Goal: Check status

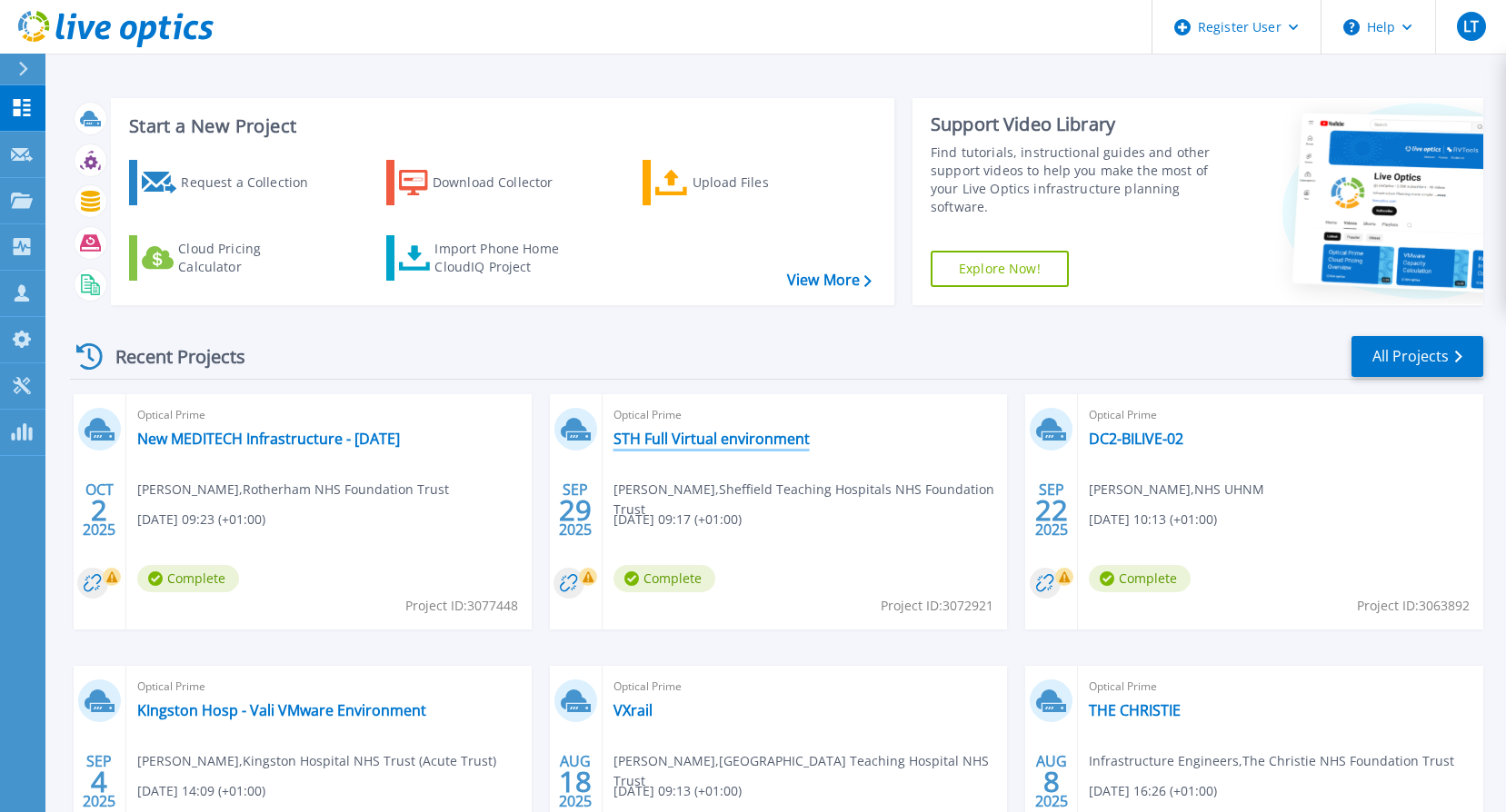
click at [681, 439] on link "STH Full Virtual environment" at bounding box center [711, 439] width 196 height 18
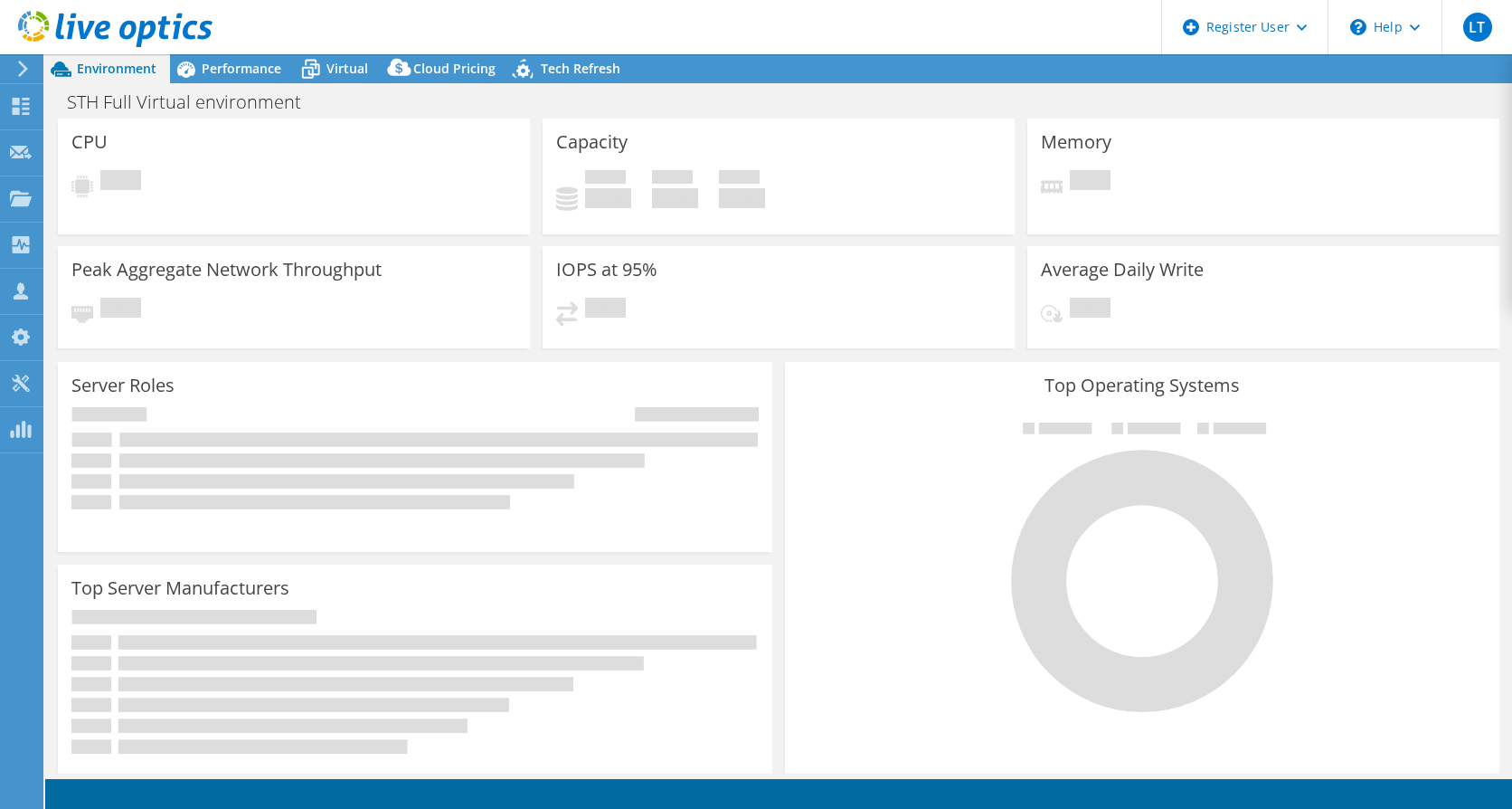
select select "USD"
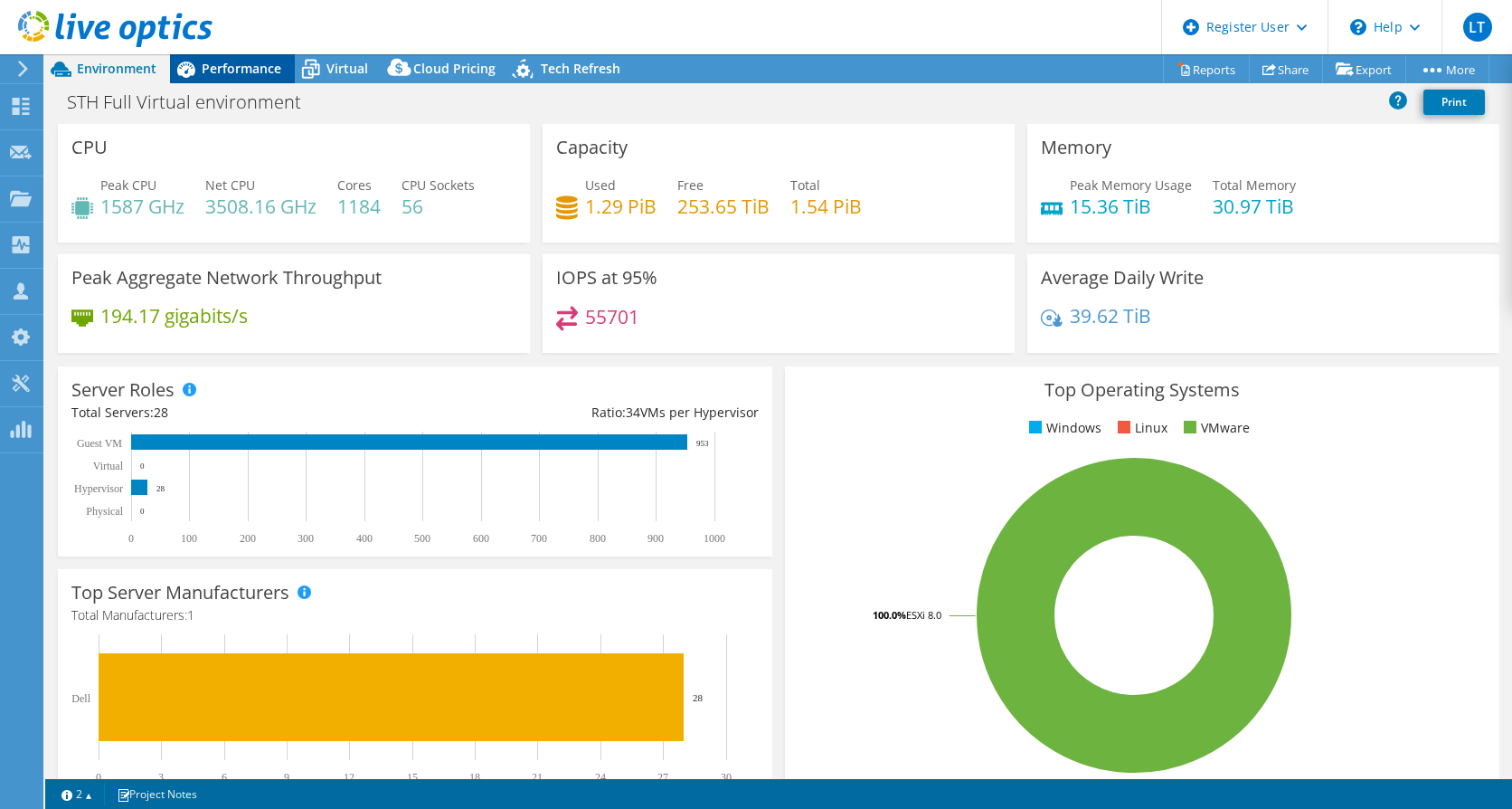
click at [255, 55] on div "Performance" at bounding box center [233, 69] width 125 height 29
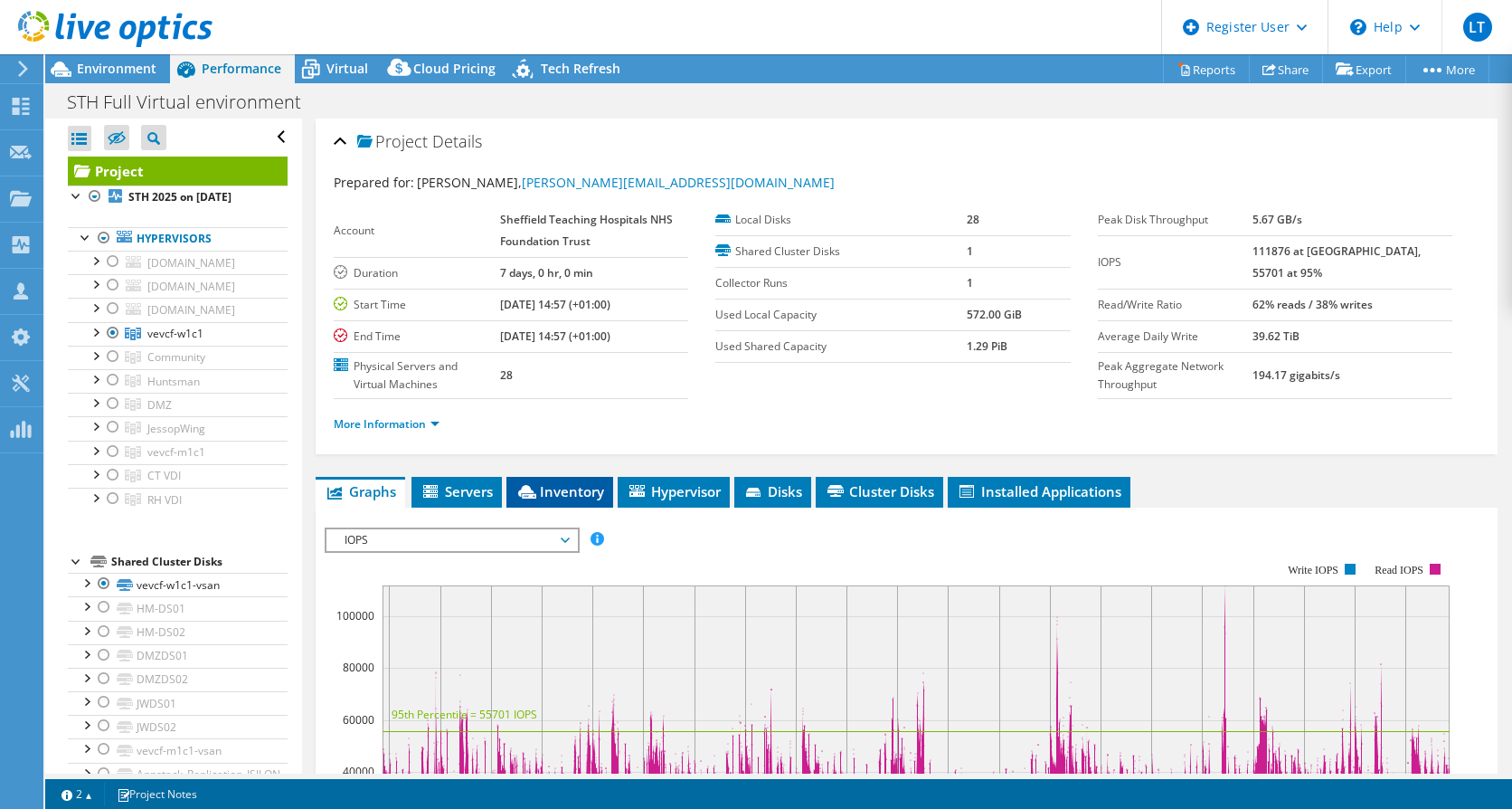
click at [549, 494] on span "Inventory" at bounding box center [560, 491] width 89 height 18
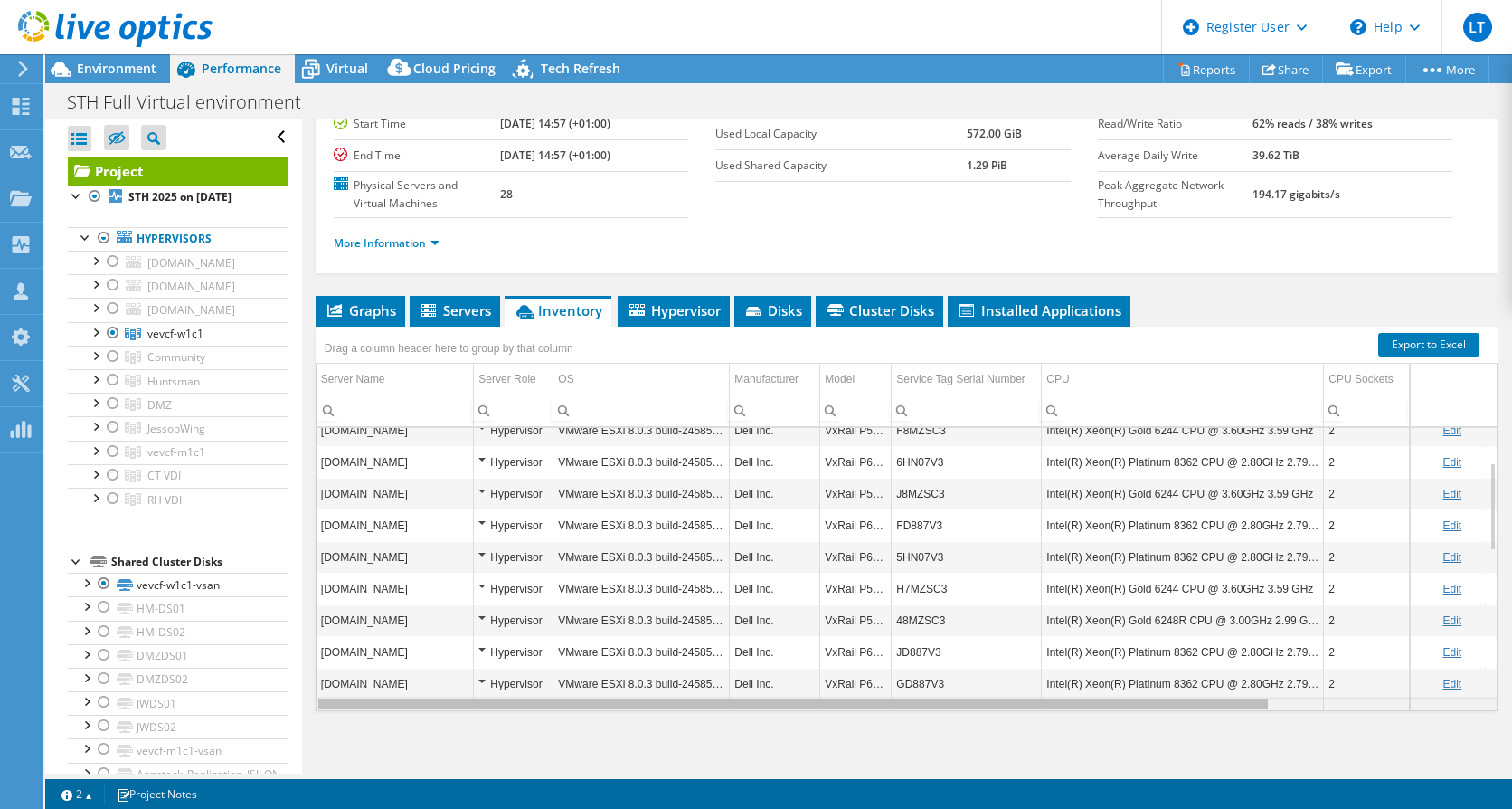
scroll to position [0, 23]
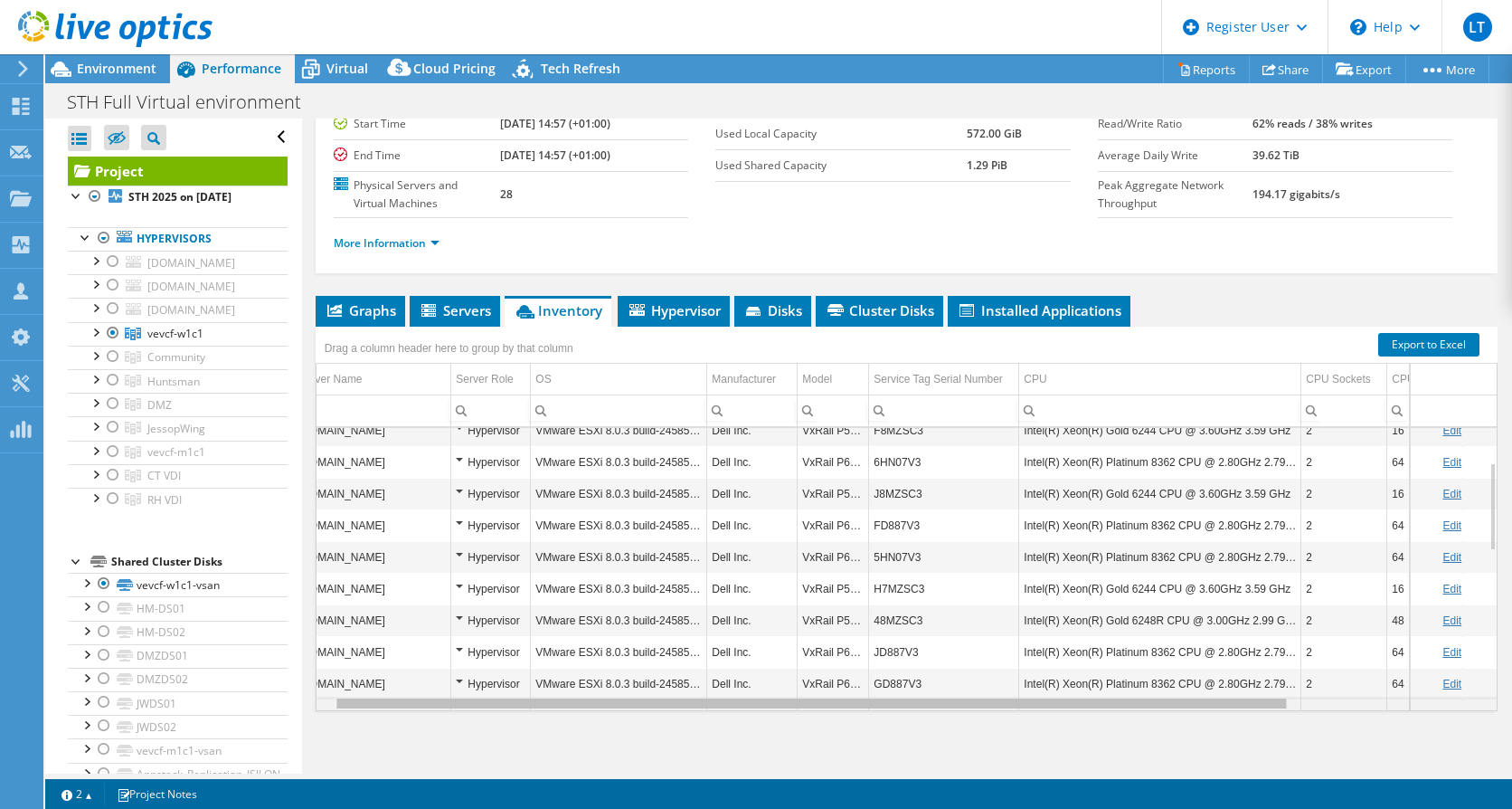
drag, startPoint x: 1161, startPoint y: 705, endPoint x: 1189, endPoint y: 705, distance: 28.0
click at [1189, 705] on body "LT Dell User [PERSON_NAME] [PERSON_NAME][EMAIL_ADDRESS][PERSON_NAME][DOMAIN_NAM…" at bounding box center [756, 404] width 1512 height 809
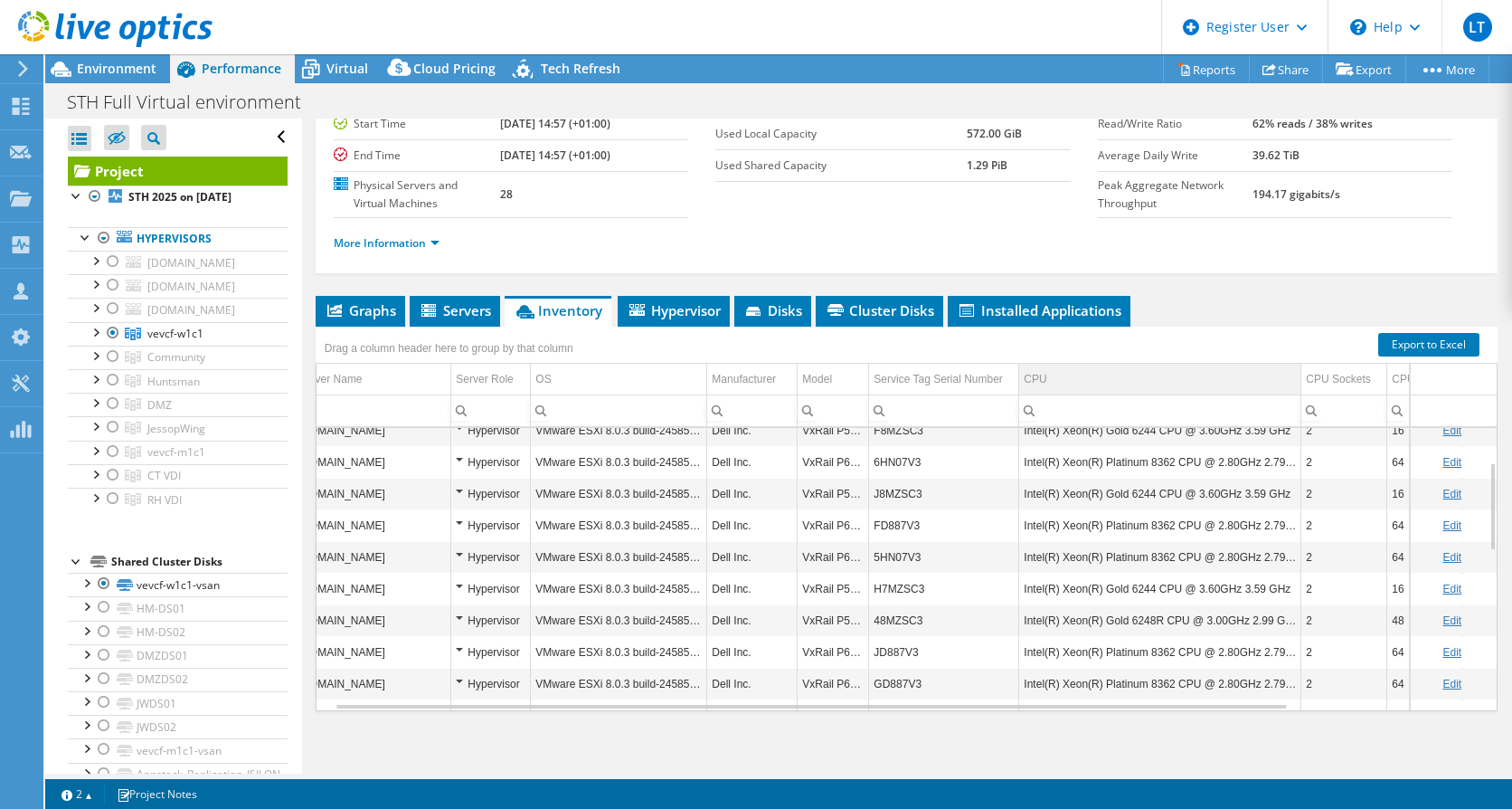
click at [1147, 388] on td "CPU" at bounding box center [1160, 379] width 282 height 32
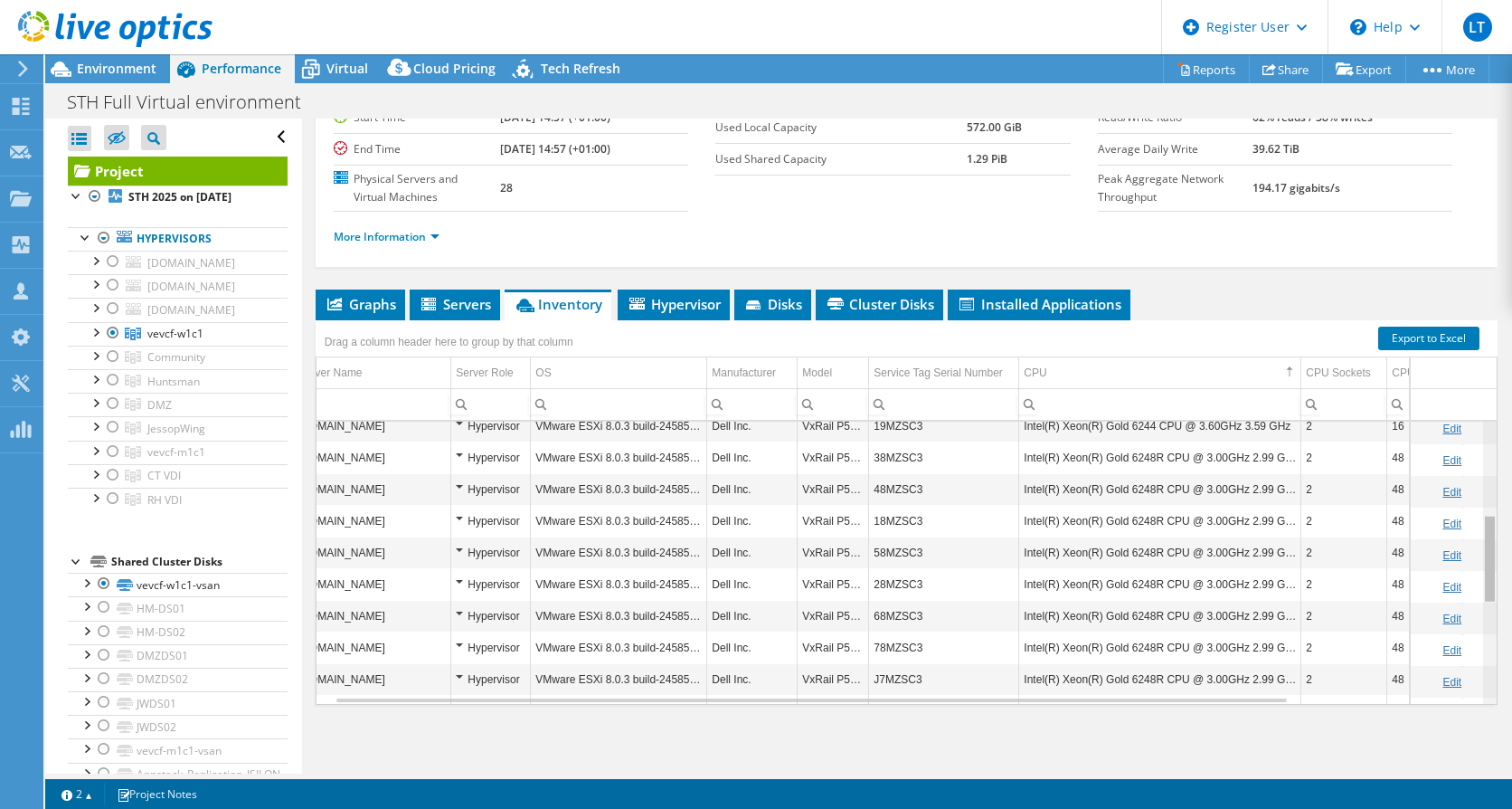
scroll to position [294, 23]
drag, startPoint x: 1481, startPoint y: 616, endPoint x: 1453, endPoint y: 585, distance: 41.8
click at [1453, 585] on body "LT Dell User [PERSON_NAME] [PERSON_NAME][EMAIL_ADDRESS][PERSON_NAME][DOMAIN_NAM…" at bounding box center [756, 404] width 1512 height 809
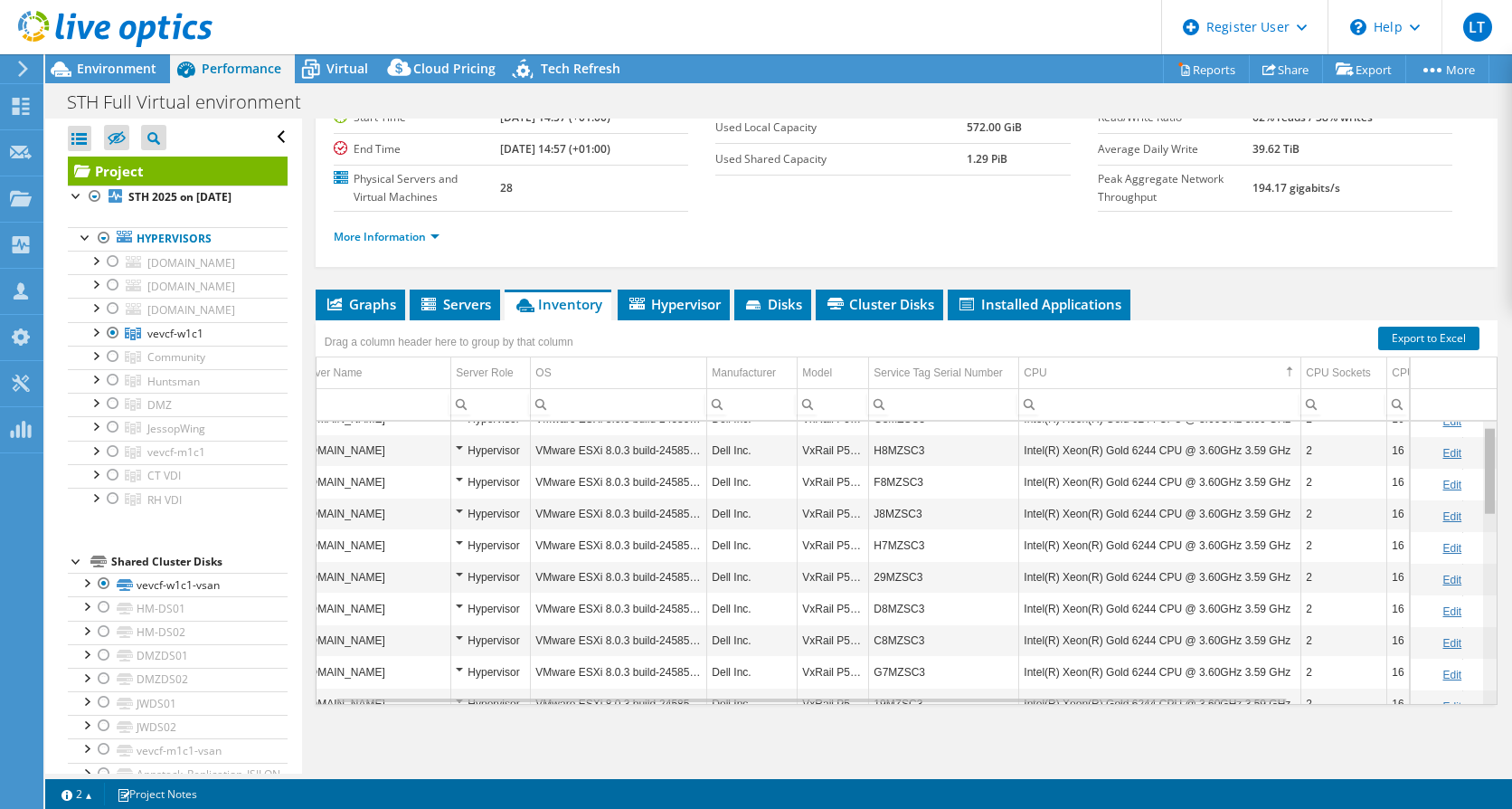
scroll to position [14, 23]
drag, startPoint x: 1481, startPoint y: 546, endPoint x: 1462, endPoint y: 443, distance: 104.7
click at [1462, 443] on body "LT Dell User [PERSON_NAME] [PERSON_NAME][EMAIL_ADDRESS][PERSON_NAME][DOMAIN_NAM…" at bounding box center [756, 404] width 1512 height 809
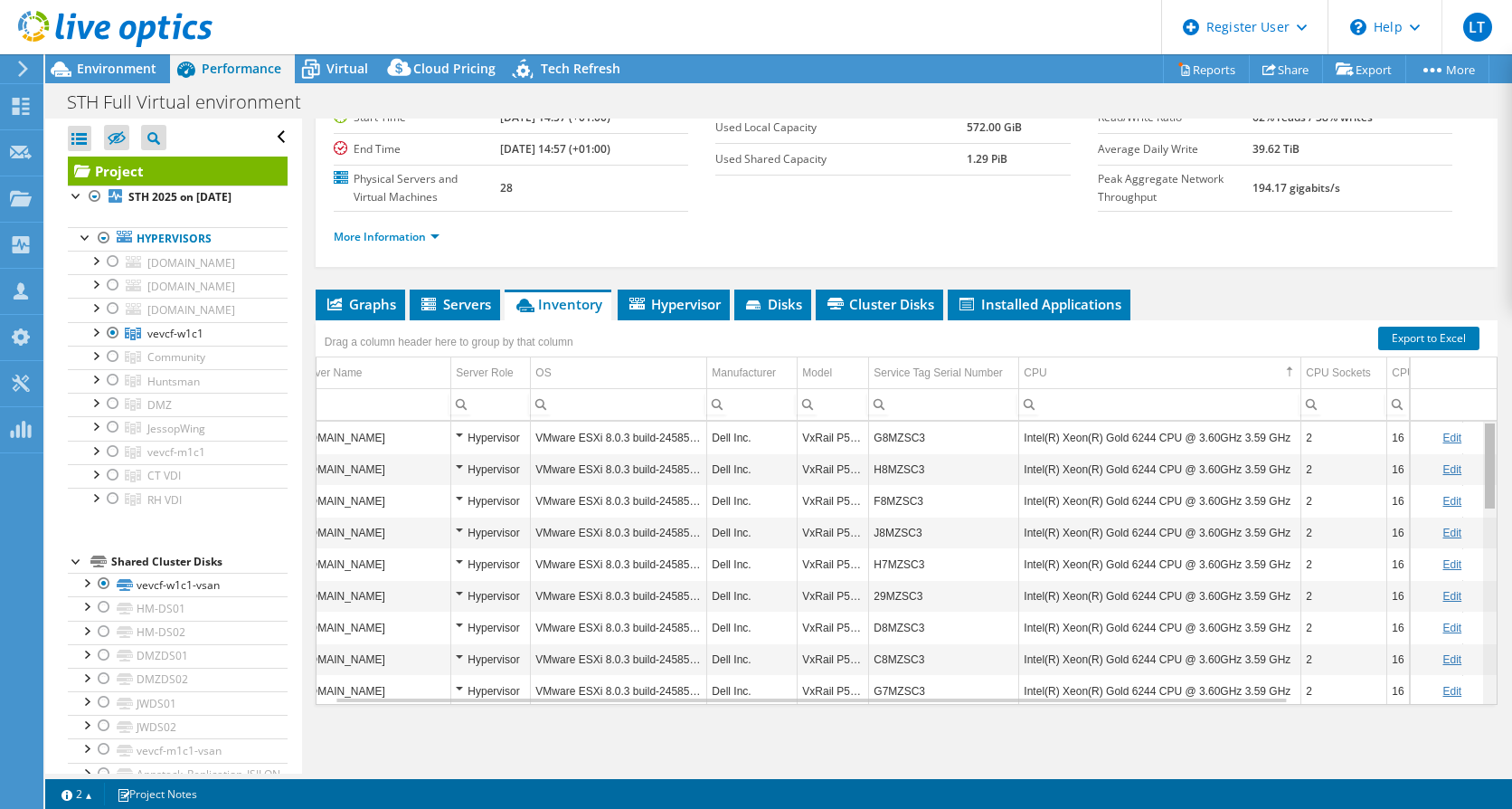
drag, startPoint x: 1479, startPoint y: 486, endPoint x: 1475, endPoint y: 457, distance: 29.3
click at [1475, 457] on body "LT Dell User [PERSON_NAME] [PERSON_NAME][EMAIL_ADDRESS][PERSON_NAME][DOMAIN_NAM…" at bounding box center [756, 404] width 1512 height 809
